Goal: Complete application form: Complete application form

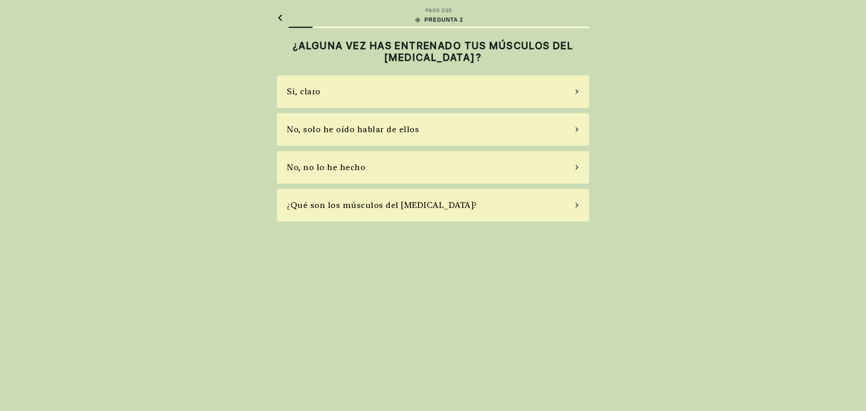
click at [383, 135] on div "No, solo he oído hablar de ellos" at bounding box center [353, 129] width 132 height 12
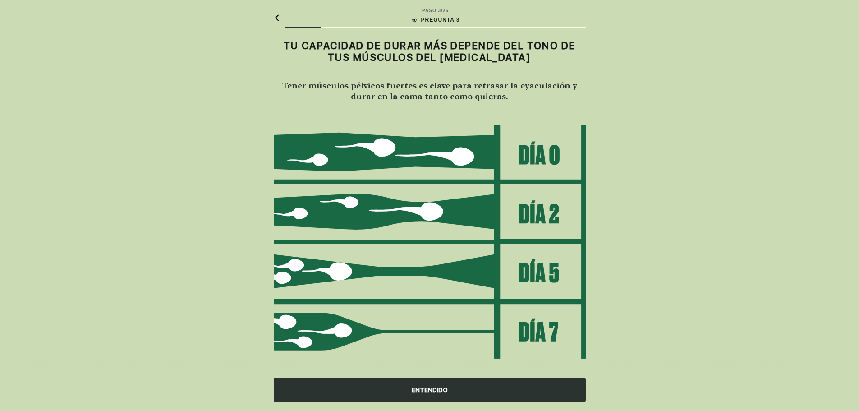
click at [431, 387] on div "ENTENDIDO" at bounding box center [430, 389] width 312 height 24
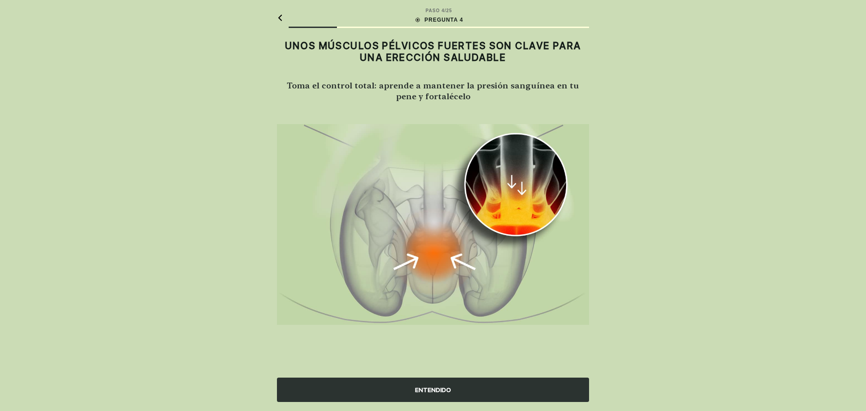
click at [500, 388] on div "ENTENDIDO" at bounding box center [433, 389] width 312 height 24
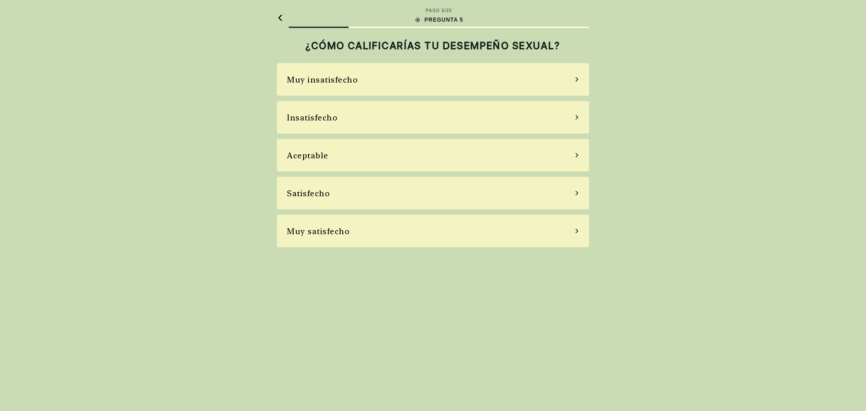
click at [441, 160] on div "Aceptable" at bounding box center [433, 155] width 312 height 32
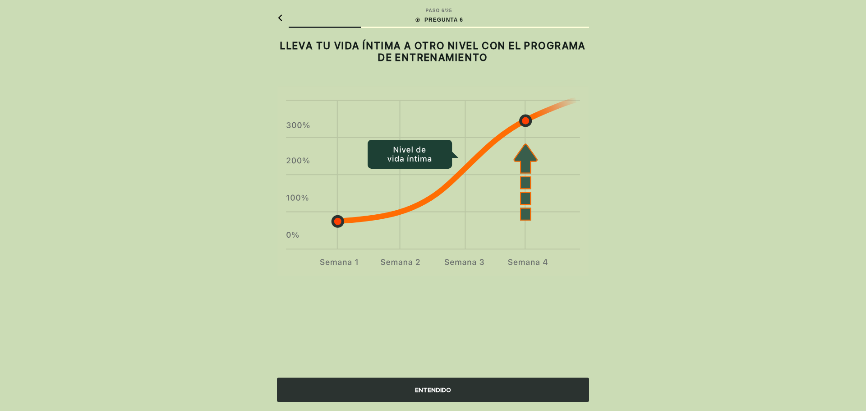
click at [469, 392] on div "ENTENDIDO" at bounding box center [433, 389] width 312 height 24
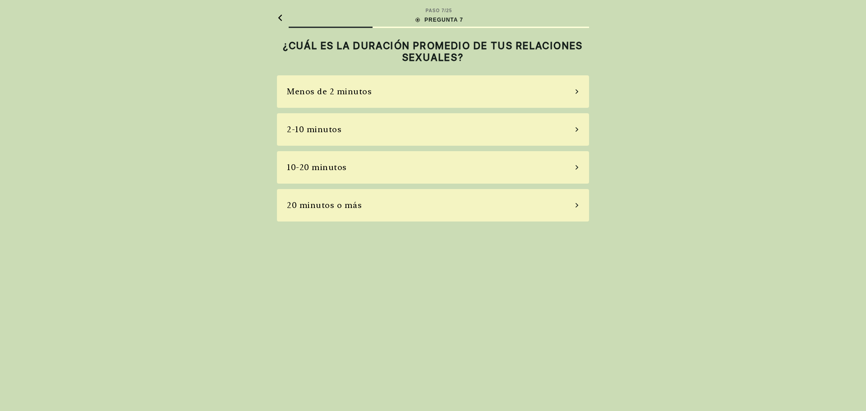
click at [540, 131] on div "2-10 minutos" at bounding box center [433, 129] width 312 height 32
click at [445, 171] on div "La mayoría de las veces" at bounding box center [433, 167] width 312 height 32
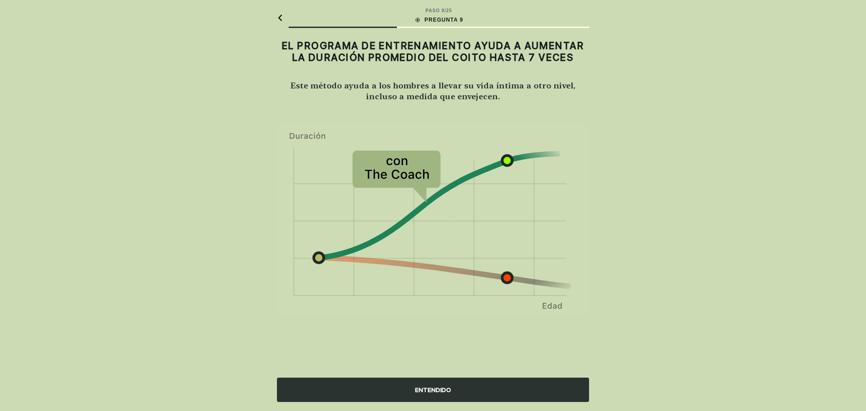
click at [463, 394] on div "ENTENDIDO" at bounding box center [433, 389] width 312 height 24
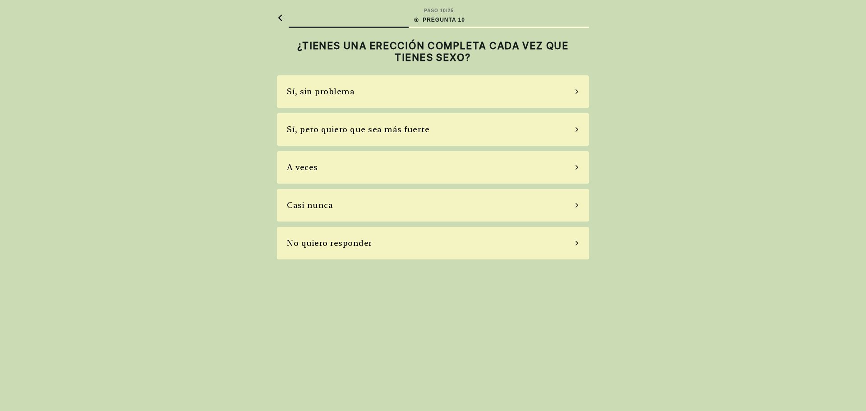
click at [463, 99] on div "Sí, sin problema" at bounding box center [433, 91] width 312 height 32
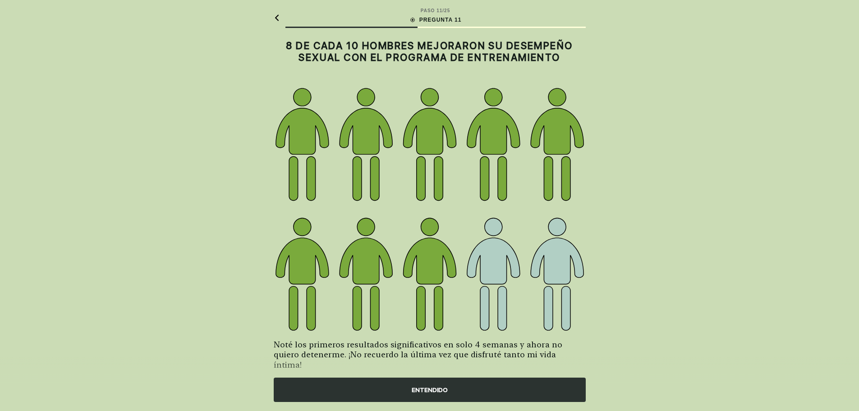
click at [459, 387] on div "ENTENDIDO" at bounding box center [430, 389] width 312 height 24
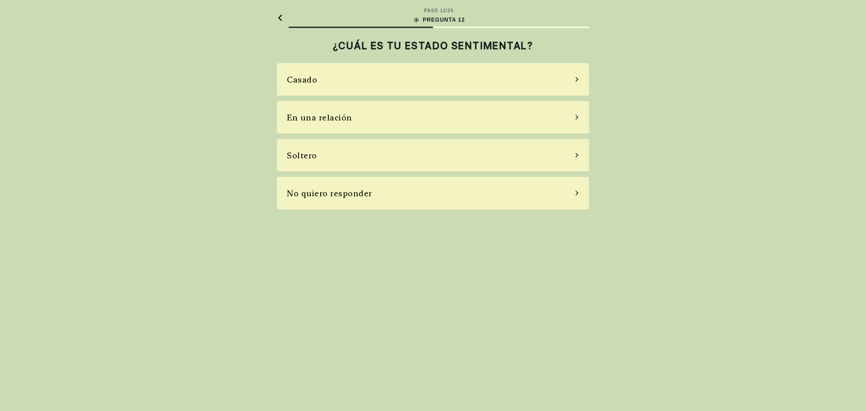
click at [463, 122] on div "En una relación" at bounding box center [433, 117] width 312 height 32
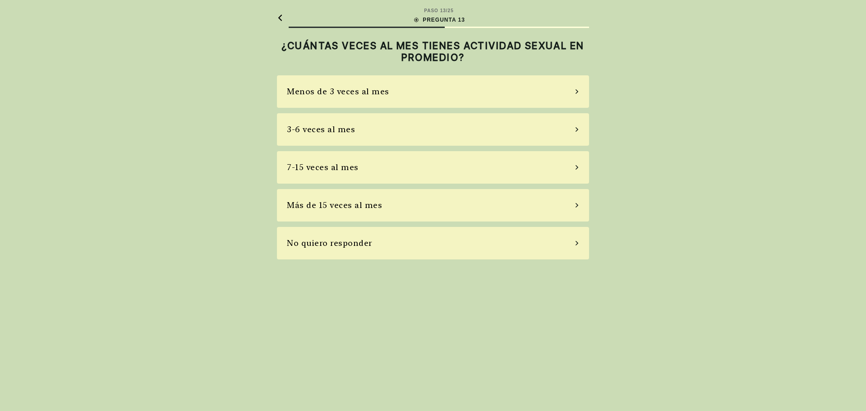
click at [462, 166] on div "7-15 veces al mes" at bounding box center [433, 167] width 312 height 32
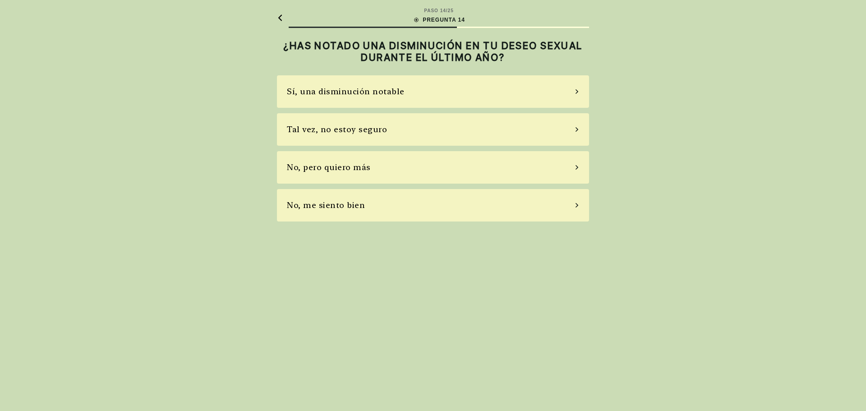
click at [384, 208] on div "No, me siento bien" at bounding box center [433, 205] width 312 height 32
click at [375, 173] on div "No, no tomo" at bounding box center [433, 167] width 312 height 32
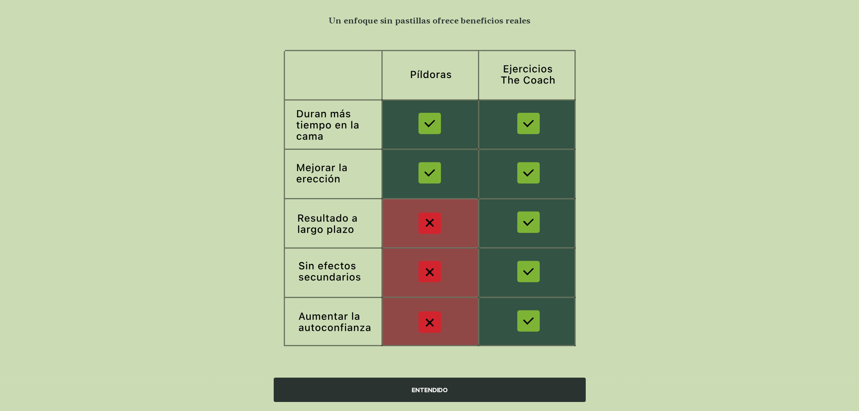
scroll to position [68, 0]
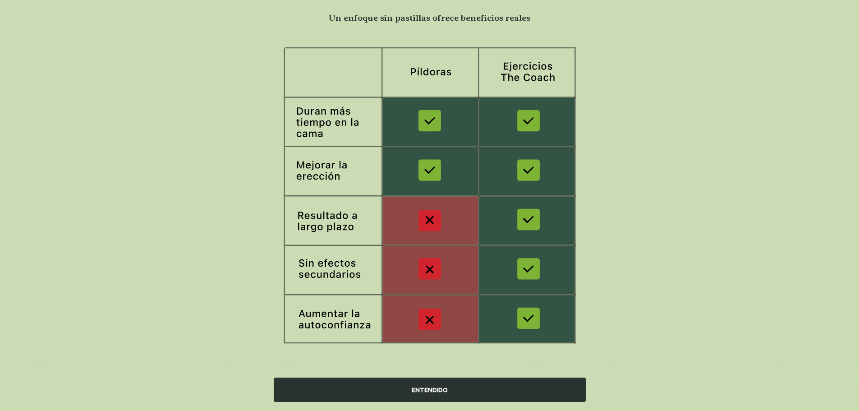
click at [439, 385] on div "ENTENDIDO" at bounding box center [430, 389] width 312 height 24
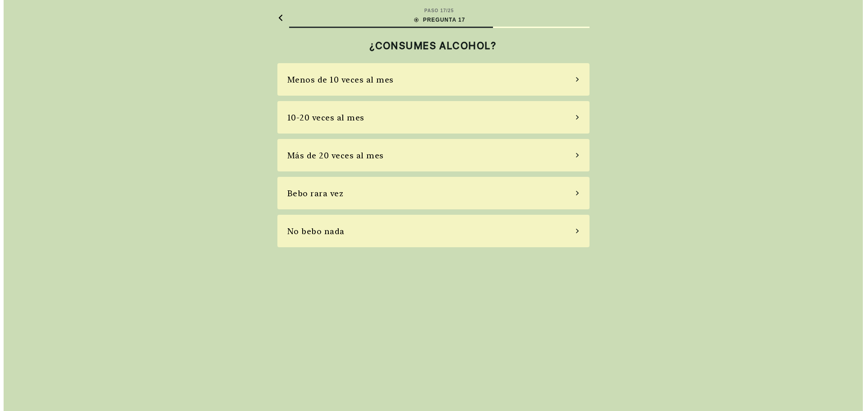
scroll to position [0, 0]
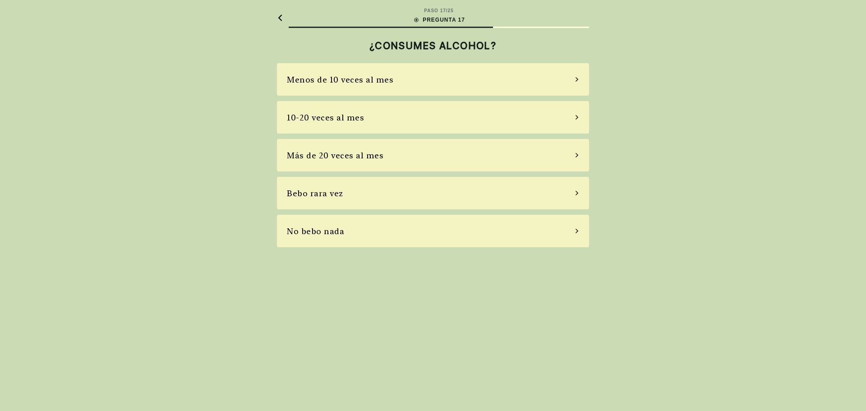
click at [372, 114] on div "10-20 veces al mes" at bounding box center [433, 117] width 312 height 32
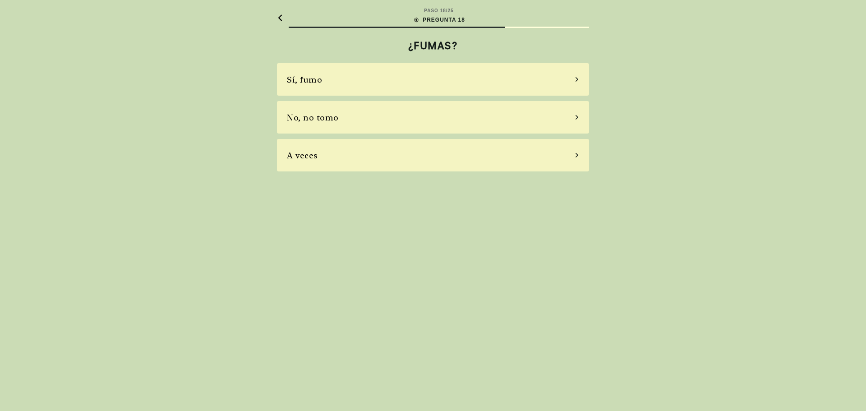
click at [353, 108] on div "No, no tomo" at bounding box center [433, 117] width 312 height 32
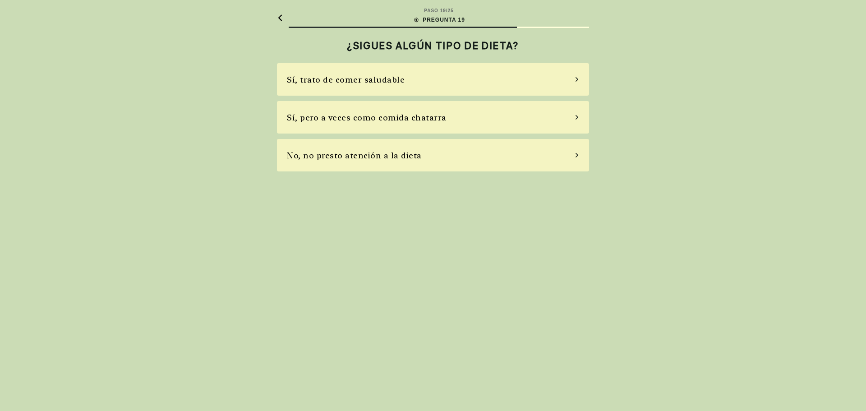
click at [386, 82] on div "Sí, trato de comer saludable" at bounding box center [346, 79] width 118 height 12
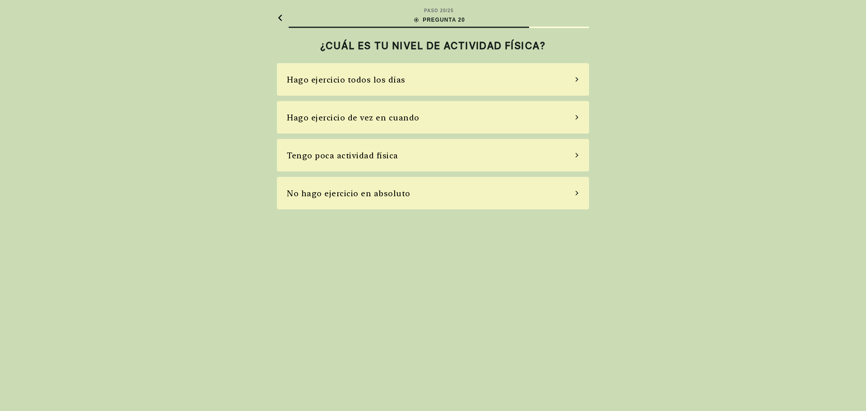
click at [386, 82] on div "Hago ejercicio todos los días" at bounding box center [346, 79] width 119 height 12
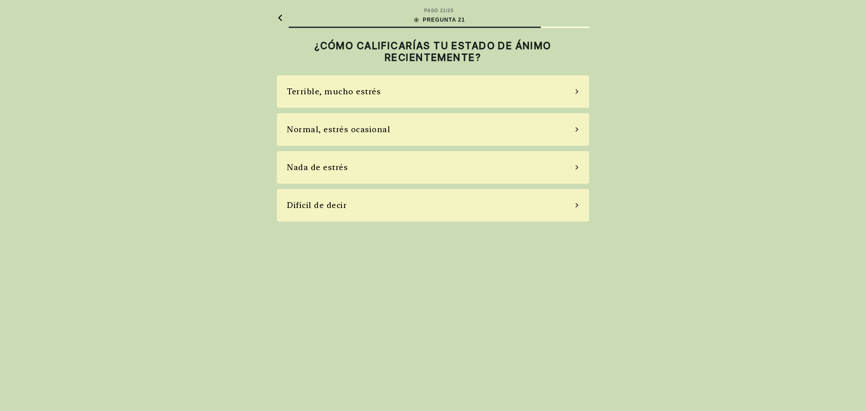
click at [443, 126] on div "Normal, estrés ocasional" at bounding box center [433, 129] width 312 height 32
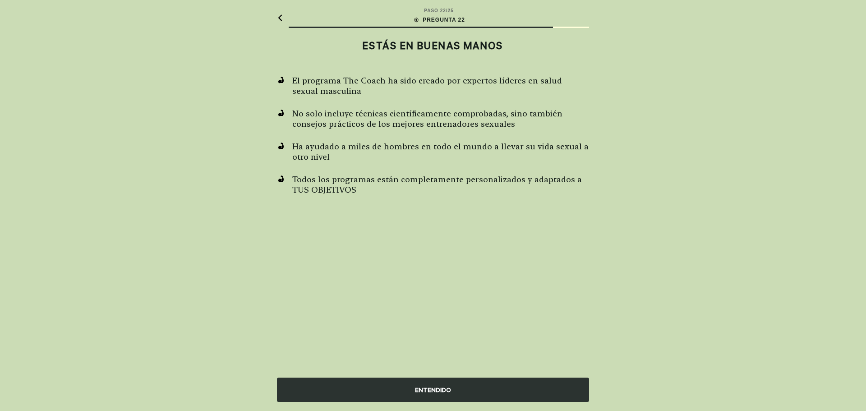
click at [433, 381] on div "ENTENDIDO" at bounding box center [433, 389] width 312 height 24
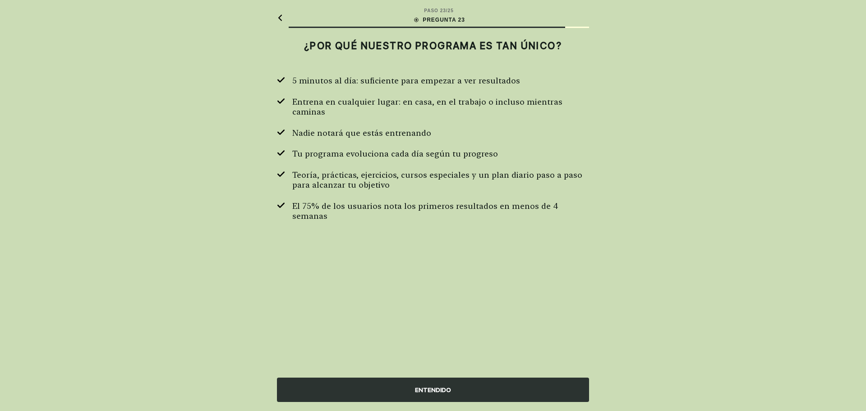
click at [433, 381] on div "ENTENDIDO" at bounding box center [433, 389] width 312 height 24
